Goal: Find specific page/section: Find specific page/section

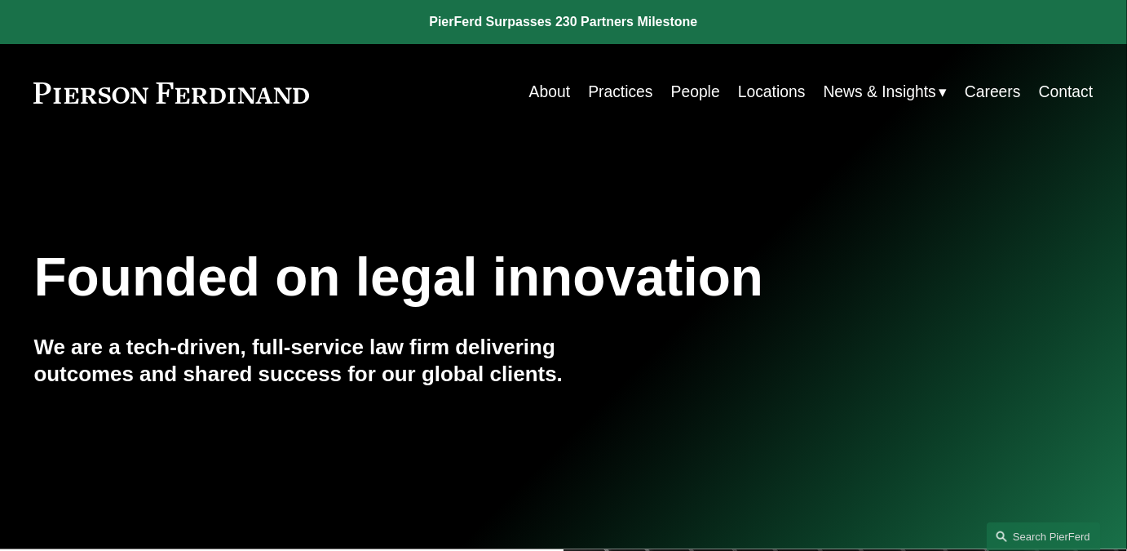
click at [675, 90] on link "People" at bounding box center [695, 93] width 49 height 32
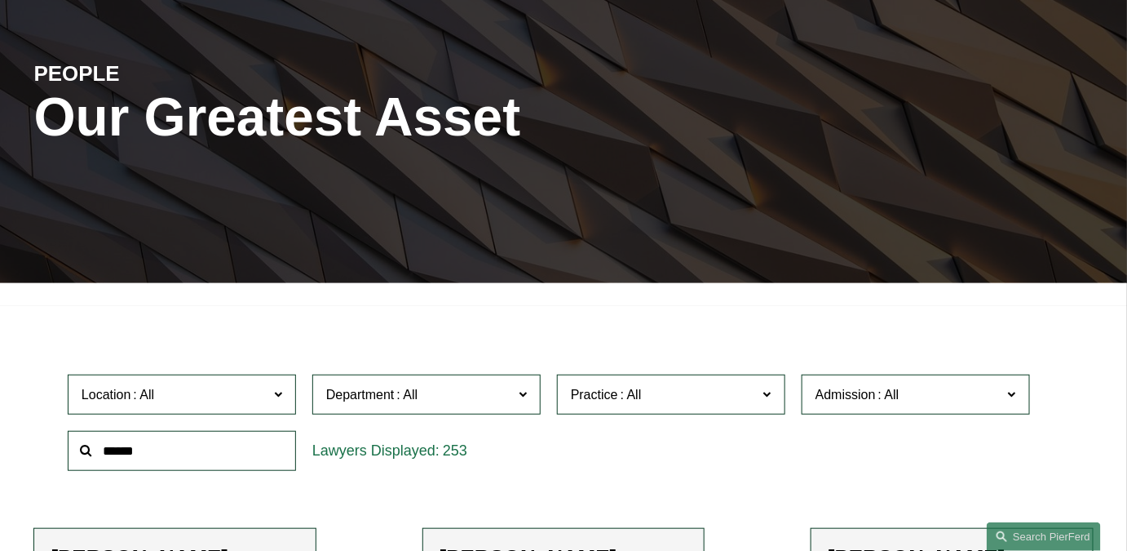
scroll to position [370, 0]
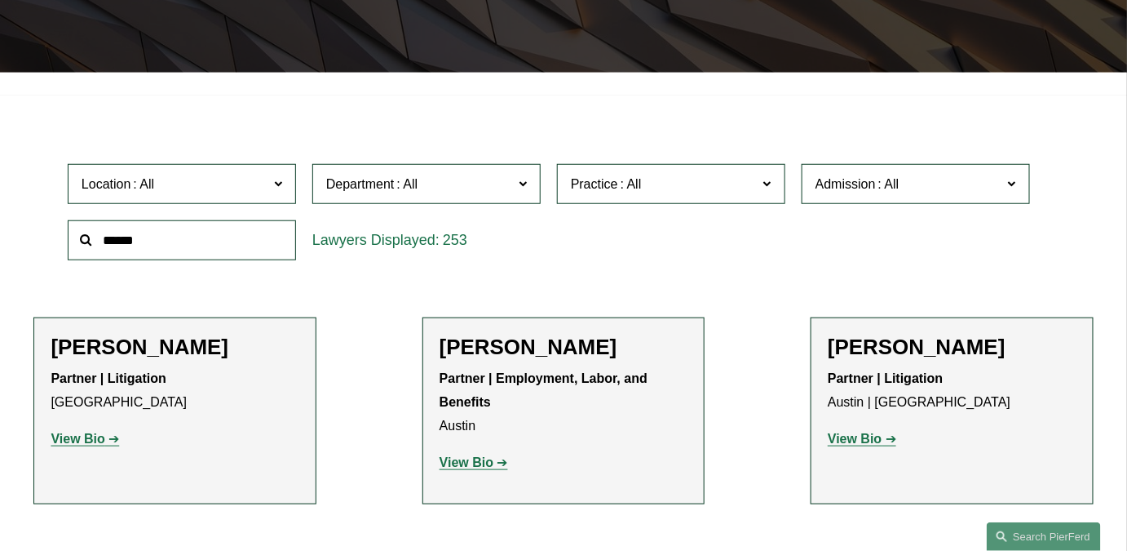
click at [281, 192] on span at bounding box center [278, 183] width 8 height 21
click at [0, 0] on link "[GEOGRAPHIC_DATA]" at bounding box center [0, 0] width 0 height 0
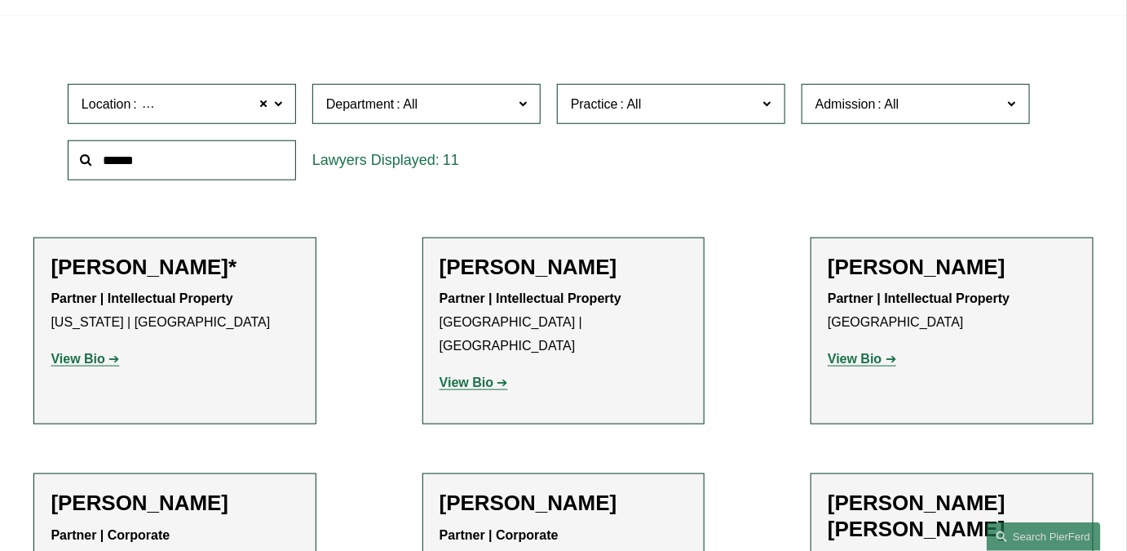
scroll to position [425, 0]
